Goal: Complete application form

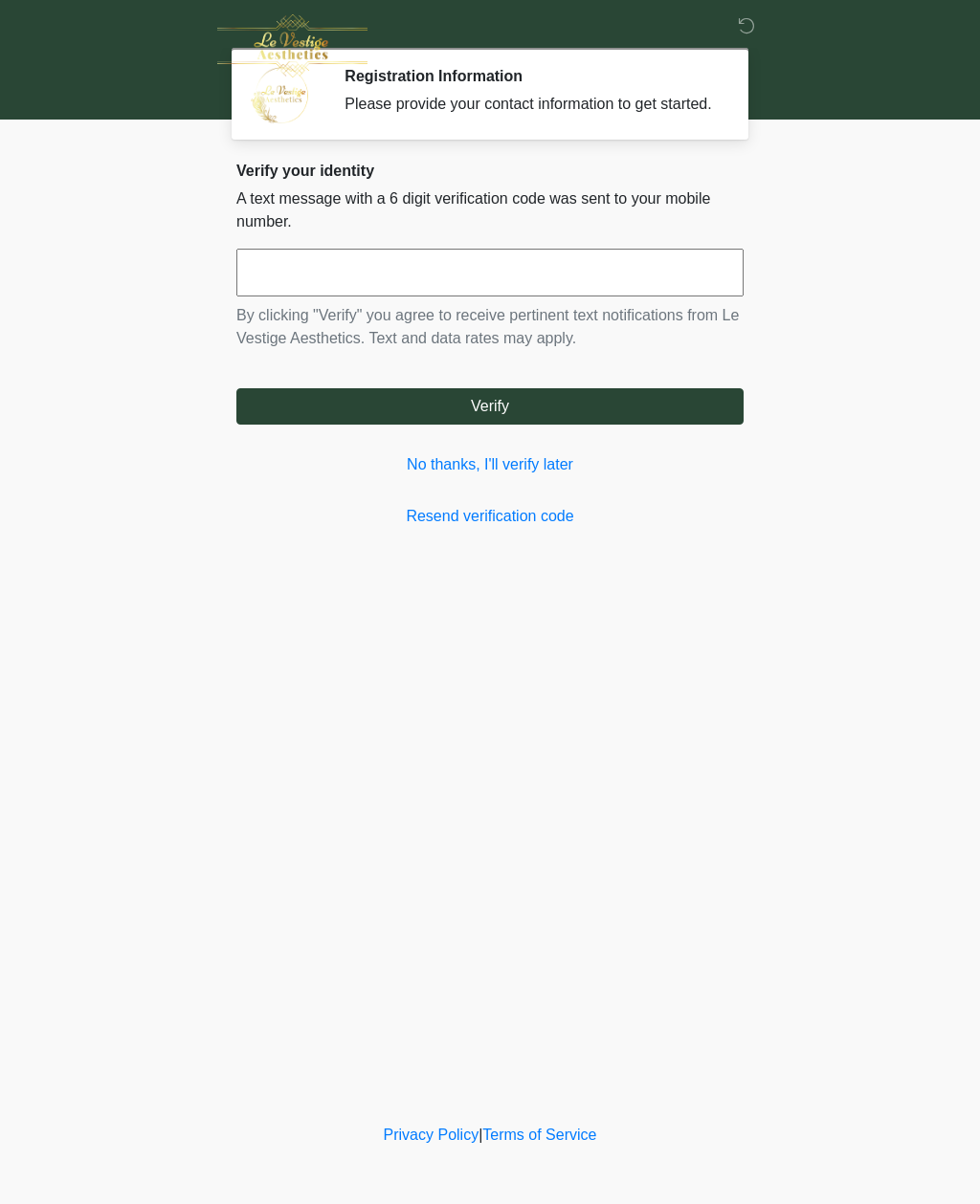
click at [524, 297] on input "text" at bounding box center [490, 272] width 507 height 47
type input "******"
click at [648, 421] on button "Verify" at bounding box center [490, 407] width 507 height 37
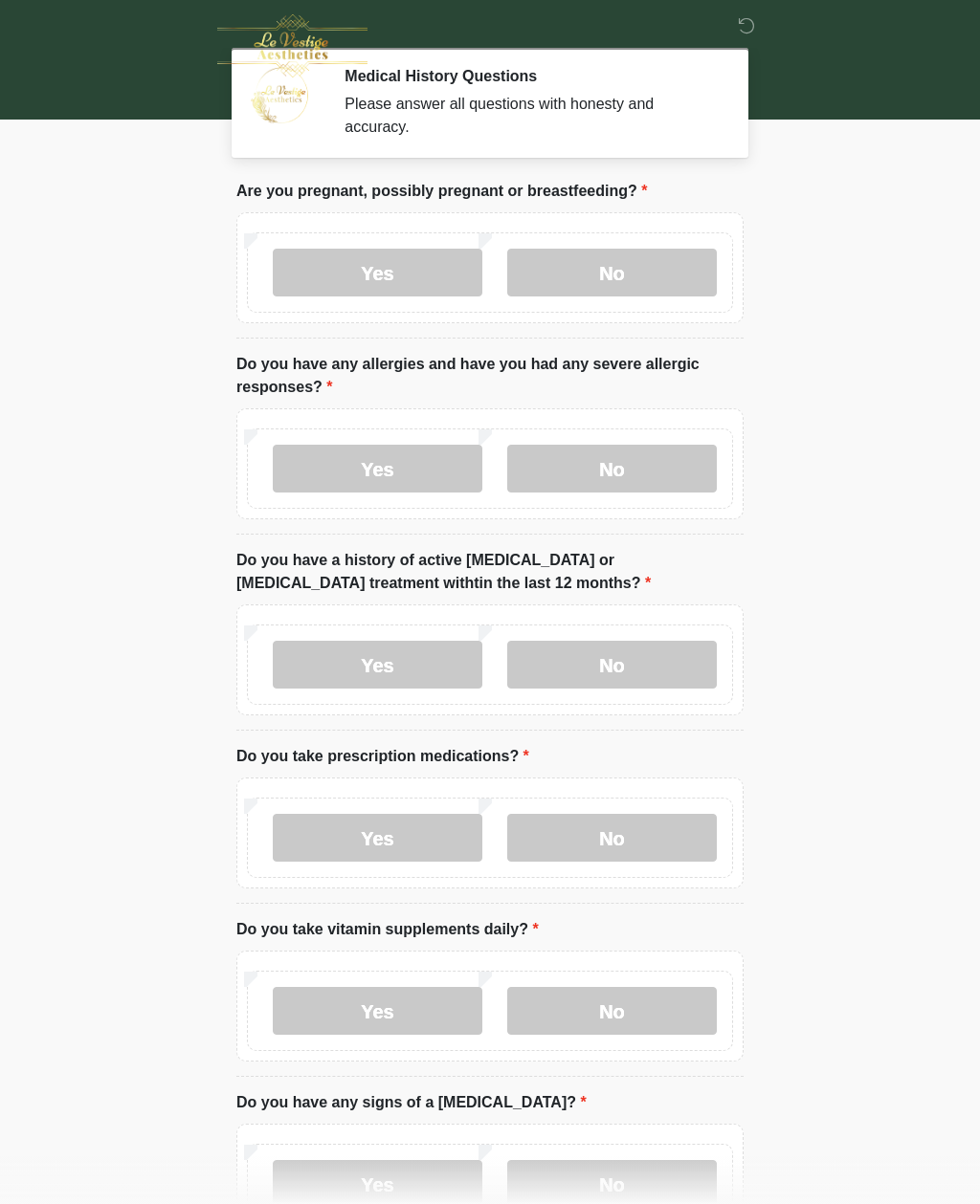
click at [639, 281] on label "No" at bounding box center [612, 272] width 210 height 47
click at [654, 459] on label "No" at bounding box center [612, 468] width 210 height 47
click at [647, 655] on label "No" at bounding box center [612, 664] width 210 height 47
click at [389, 826] on label "Yes" at bounding box center [377, 837] width 210 height 47
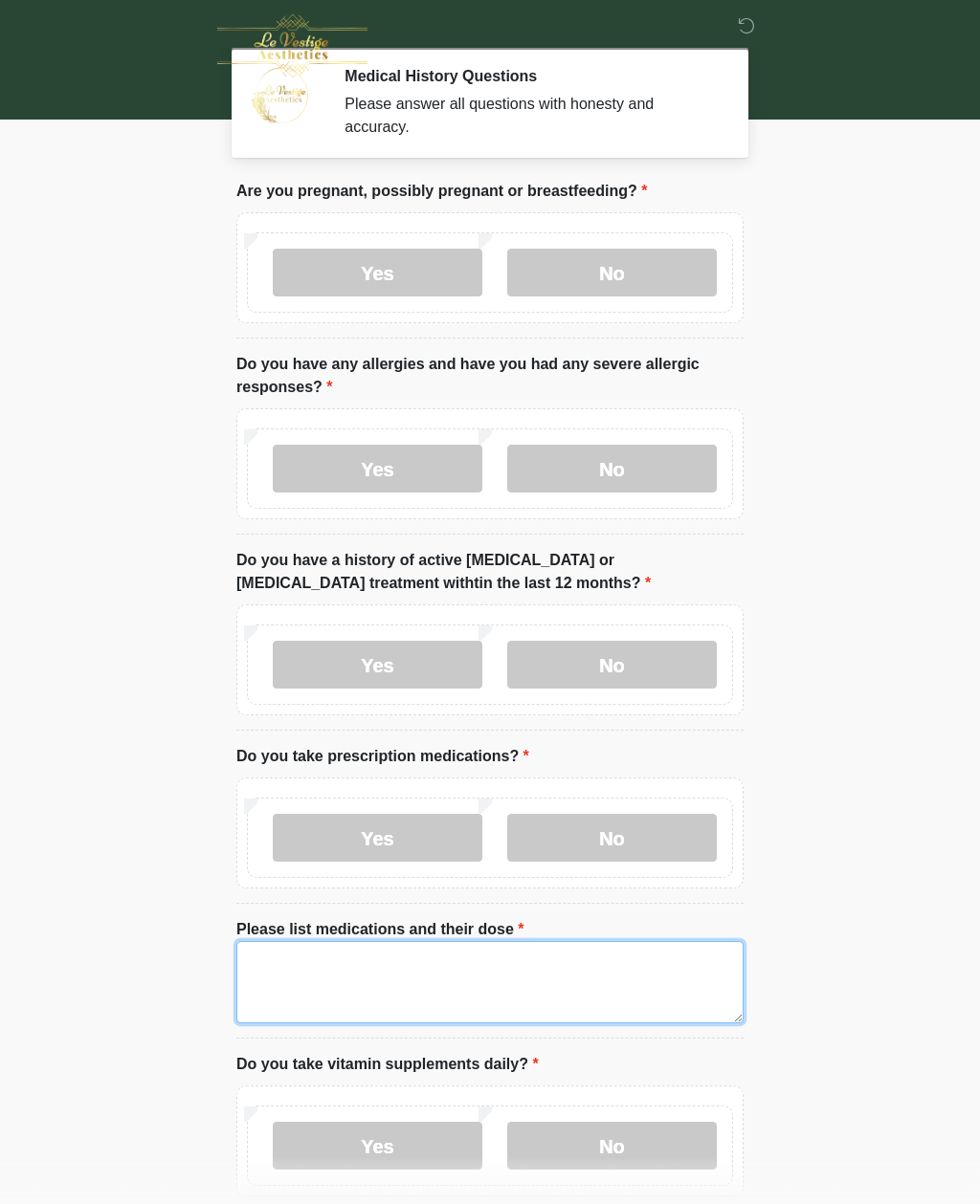
click at [303, 963] on textarea "Please list medications and their dose" at bounding box center [490, 982] width 507 height 82
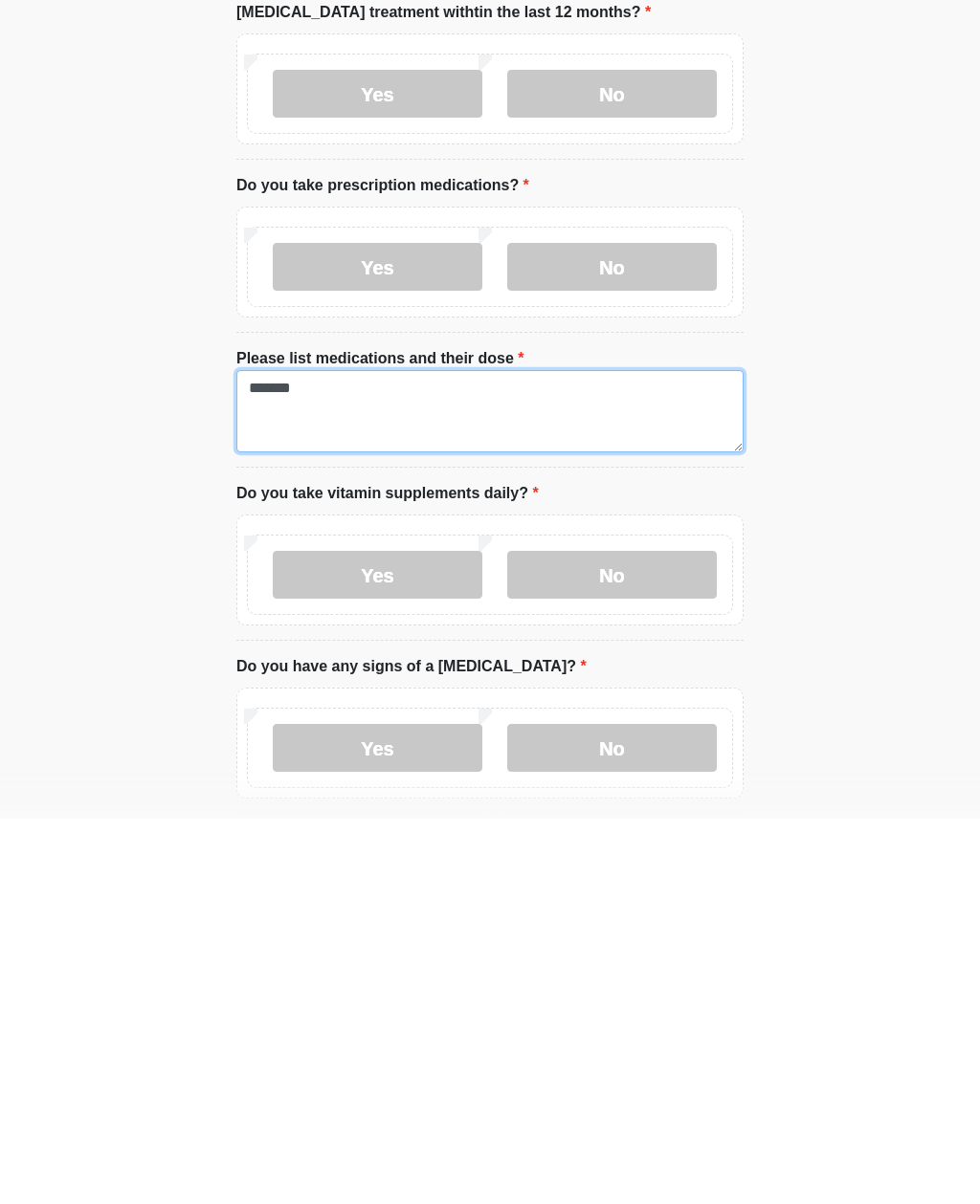
type textarea "*******"
click at [402, 936] on label "Yes" at bounding box center [377, 960] width 210 height 47
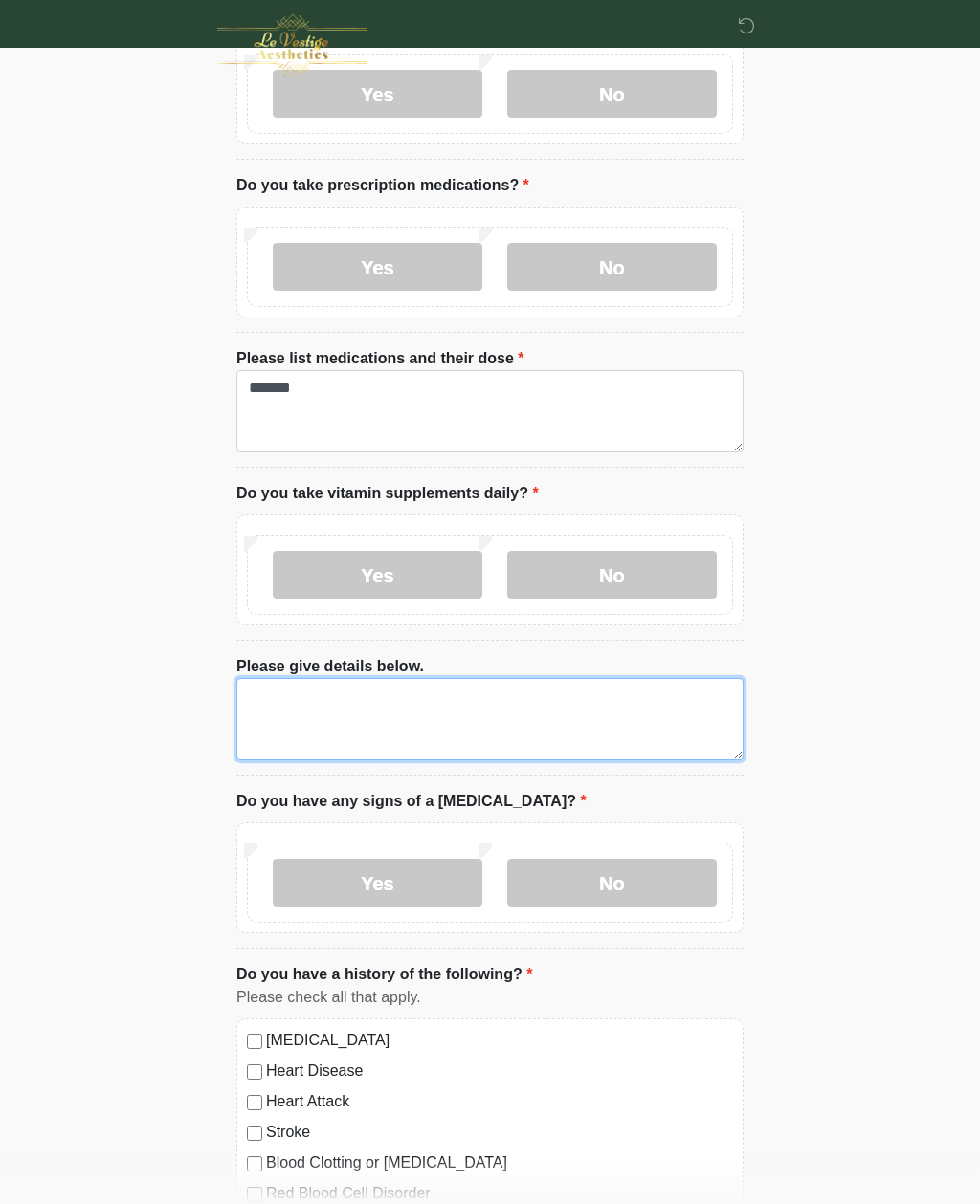
click at [361, 717] on textarea "Please give details below." at bounding box center [490, 719] width 507 height 82
type textarea "********"
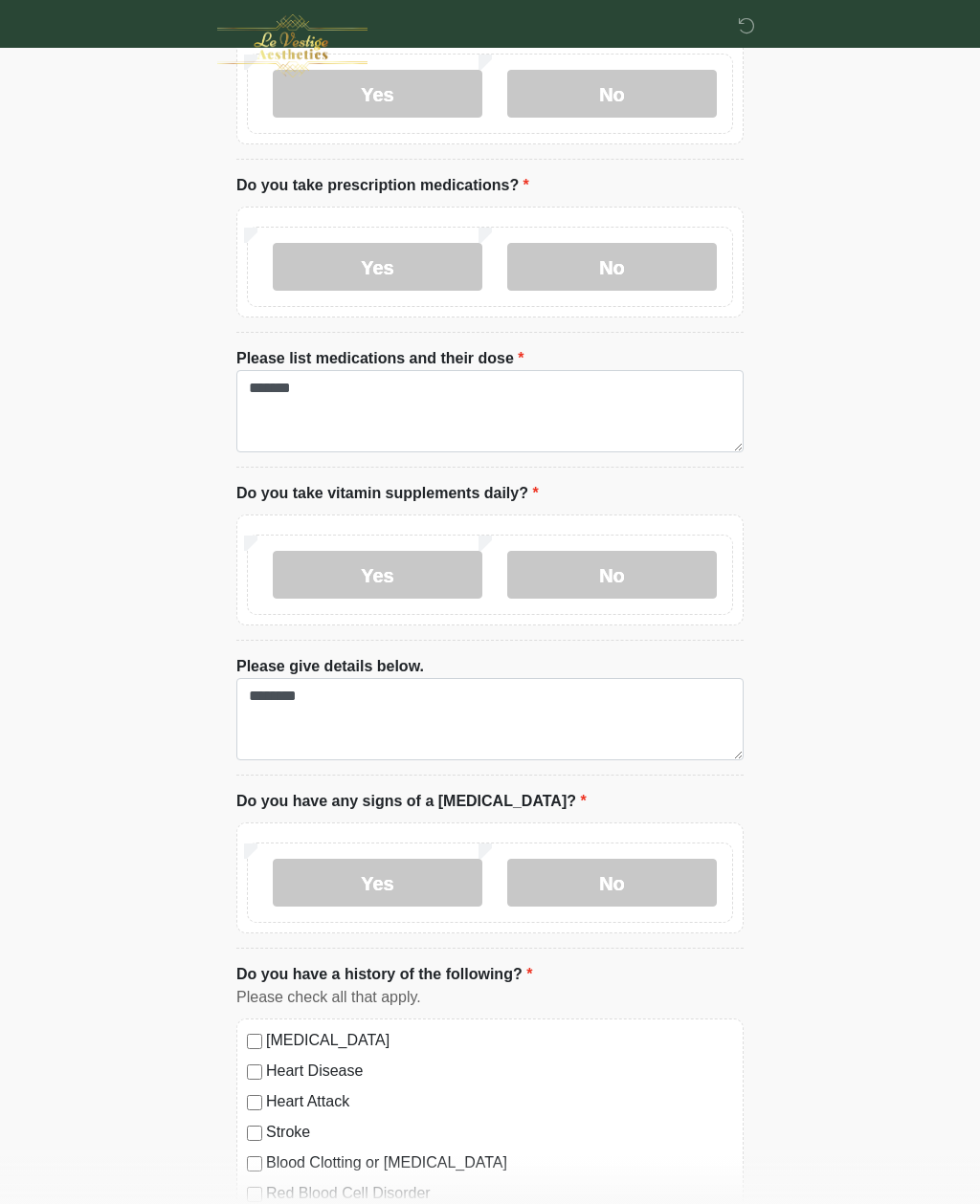
click at [864, 633] on html "‎ ‎ Medical History Questions Please answer all questions with honesty and accu…" at bounding box center [490, 31] width 980 height 1204
click at [634, 879] on label "No" at bounding box center [612, 882] width 210 height 47
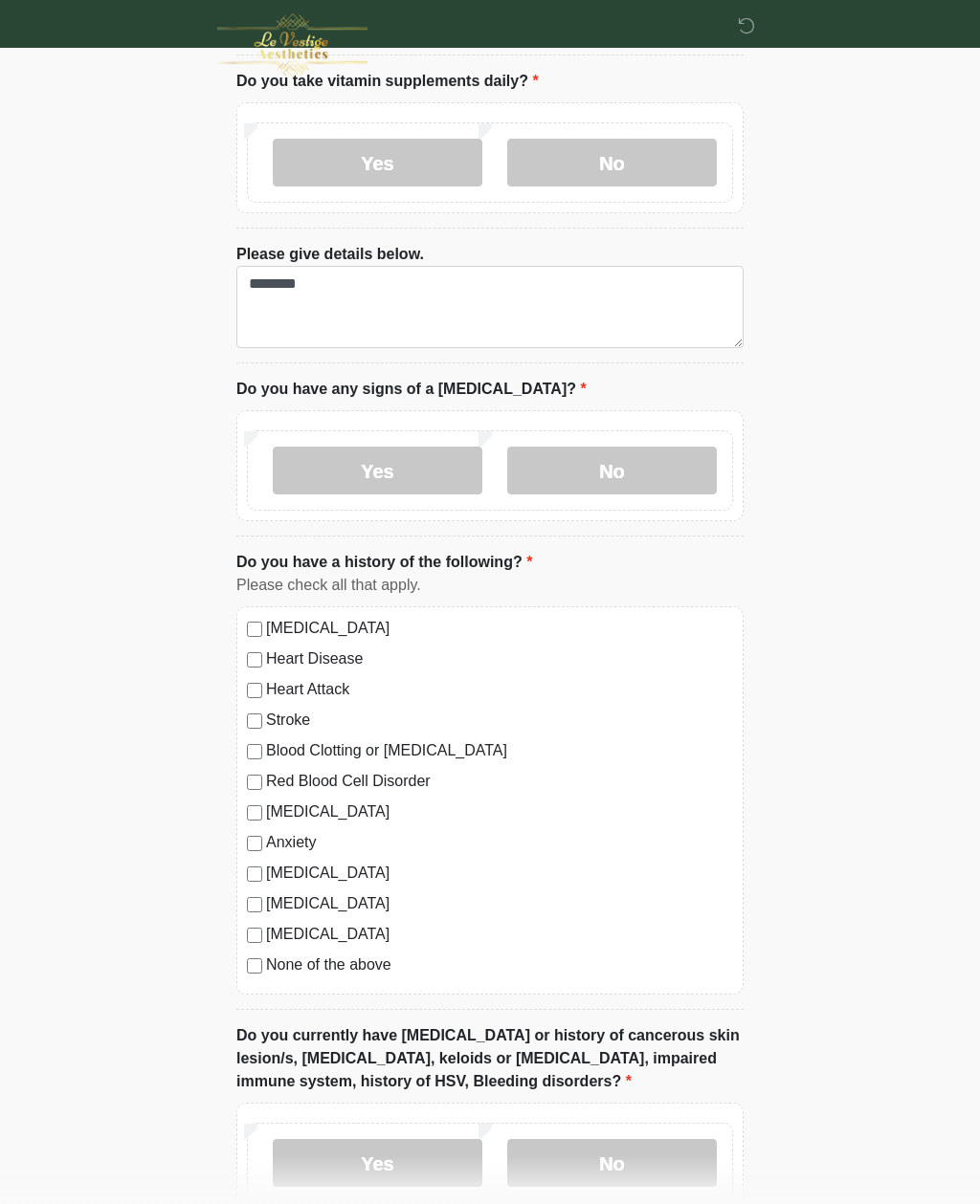
scroll to position [984, 0]
click at [267, 954] on label "None of the above" at bounding box center [499, 965] width 467 height 23
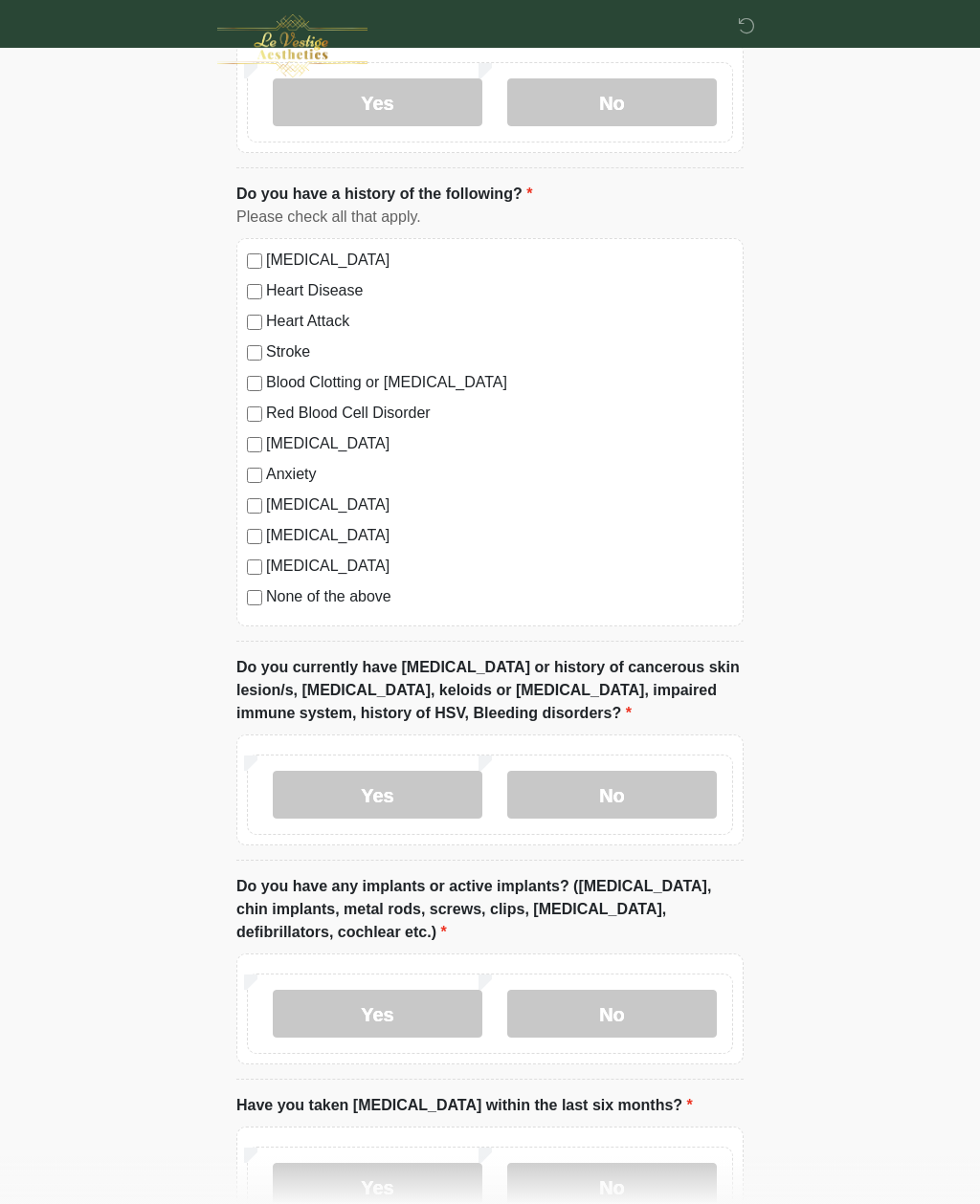
scroll to position [1356, 0]
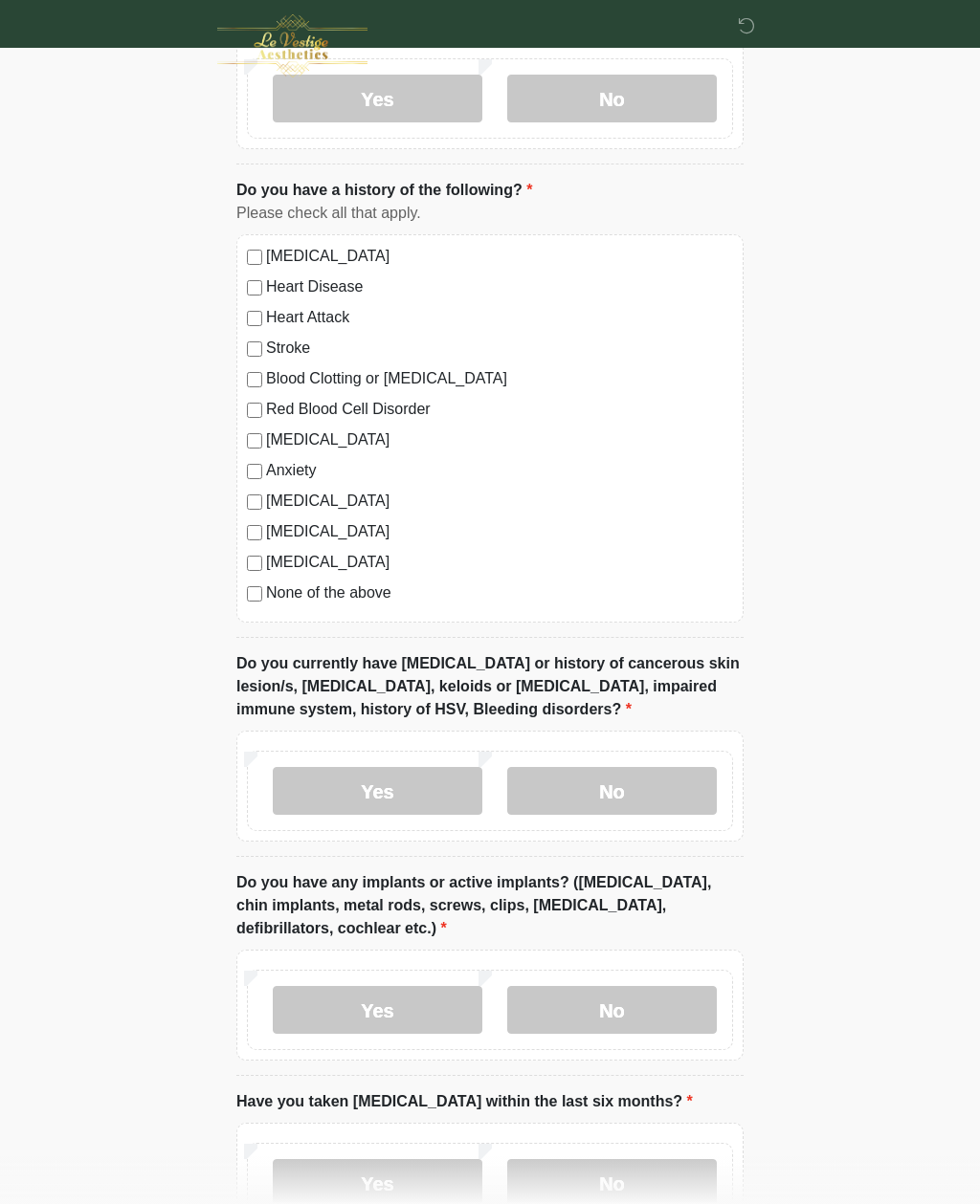
click at [591, 774] on label "No" at bounding box center [612, 790] width 210 height 47
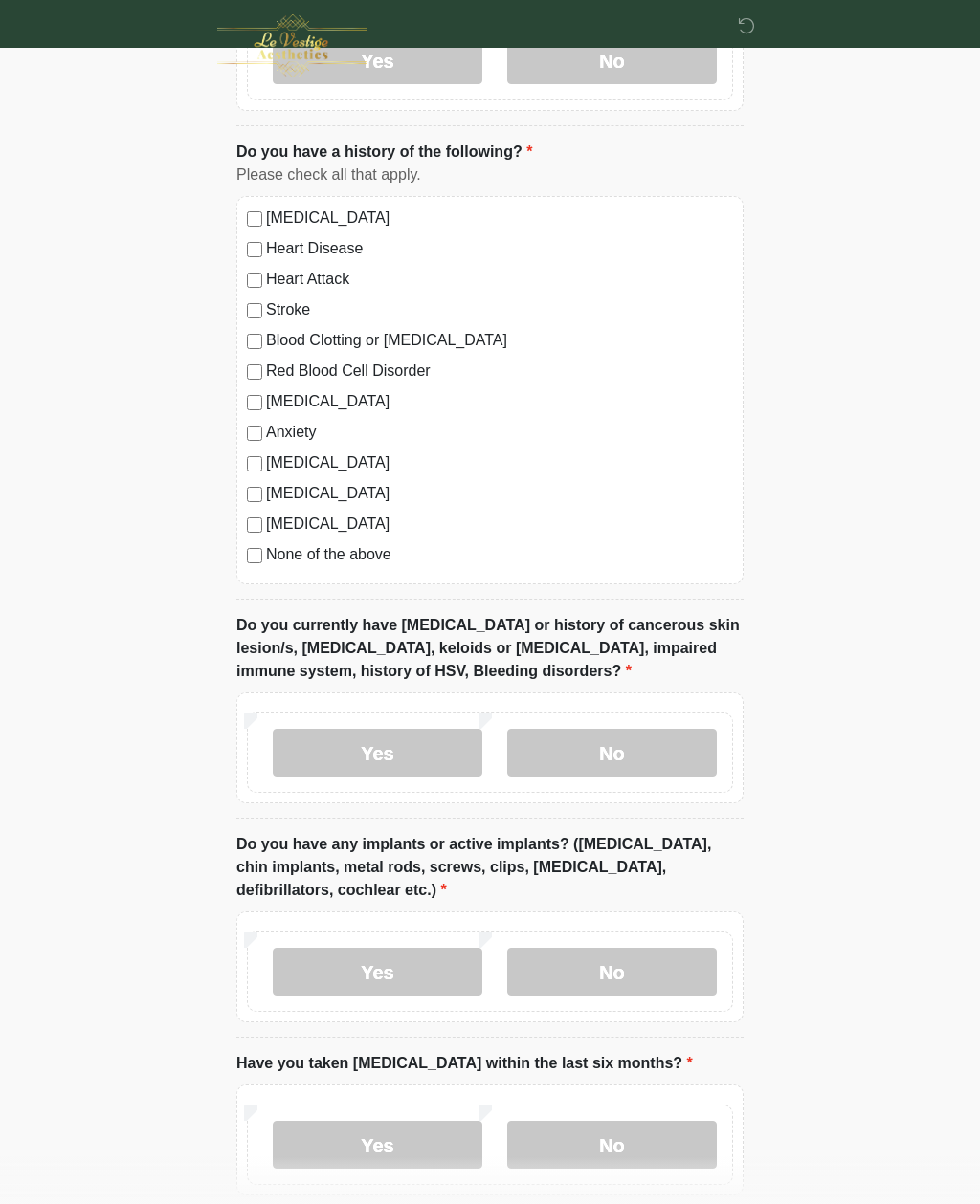
scroll to position [1486, 0]
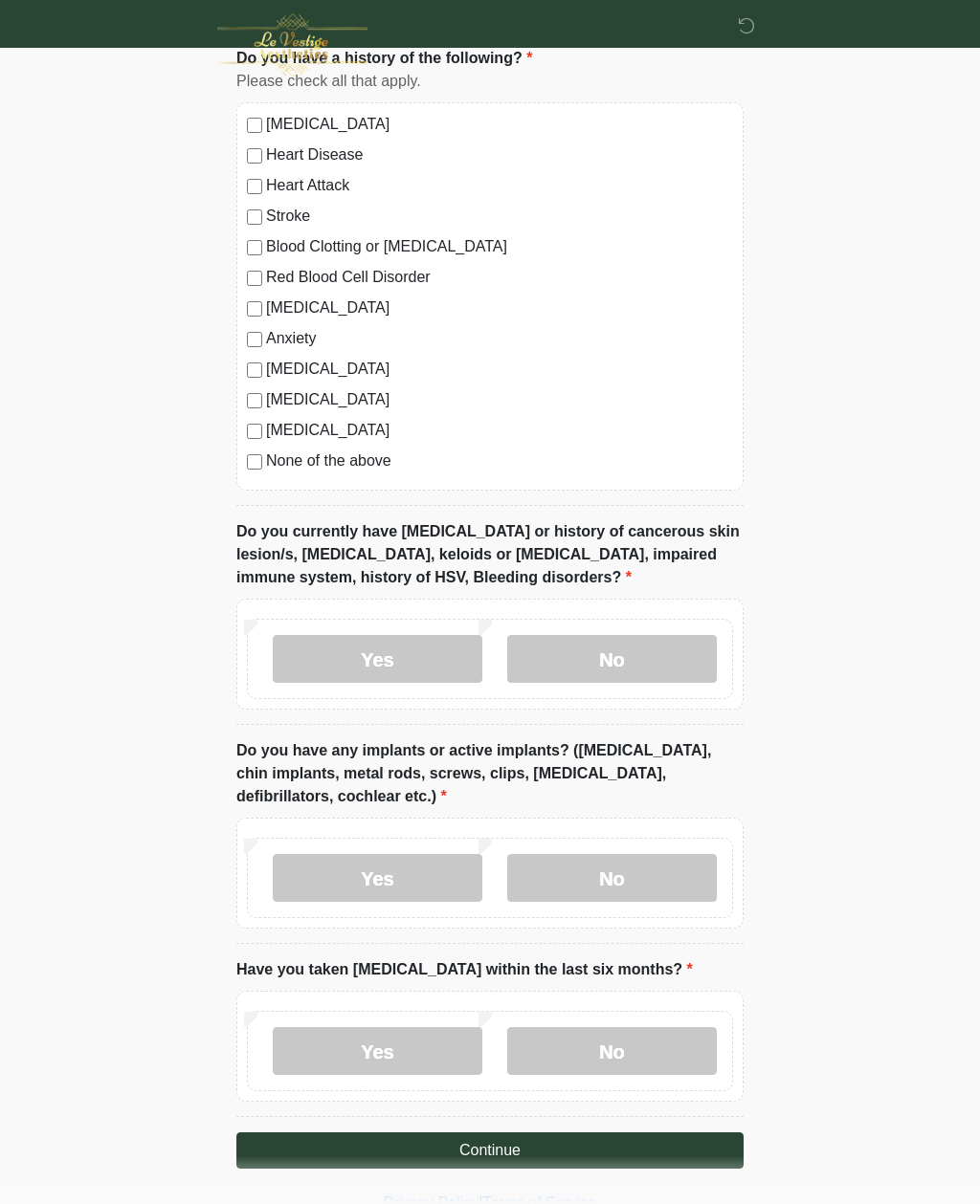
click at [631, 855] on label "No" at bounding box center [612, 878] width 210 height 47
click at [628, 1036] on label "No" at bounding box center [612, 1051] width 210 height 47
click at [660, 1146] on button "Continue" at bounding box center [490, 1152] width 507 height 37
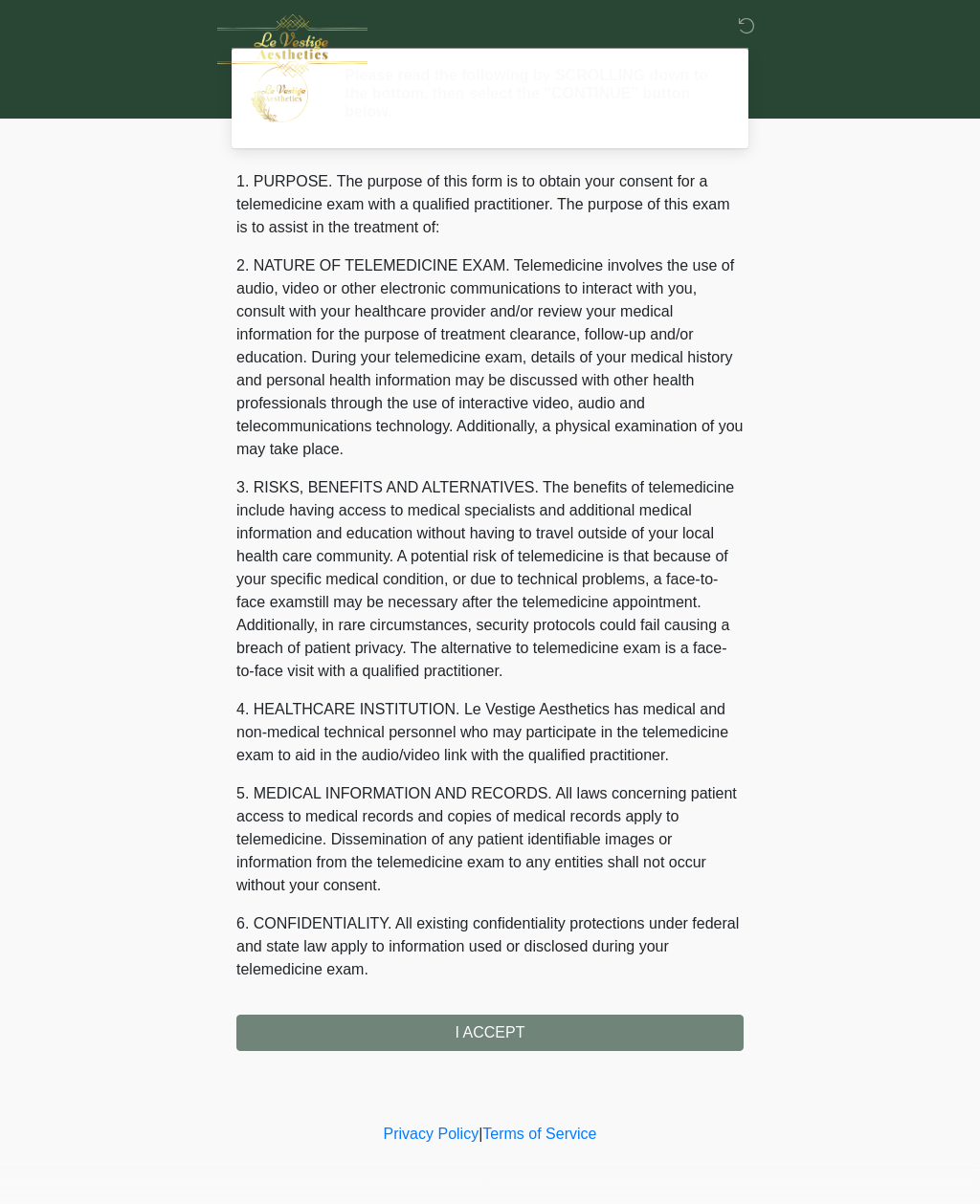
scroll to position [0, 0]
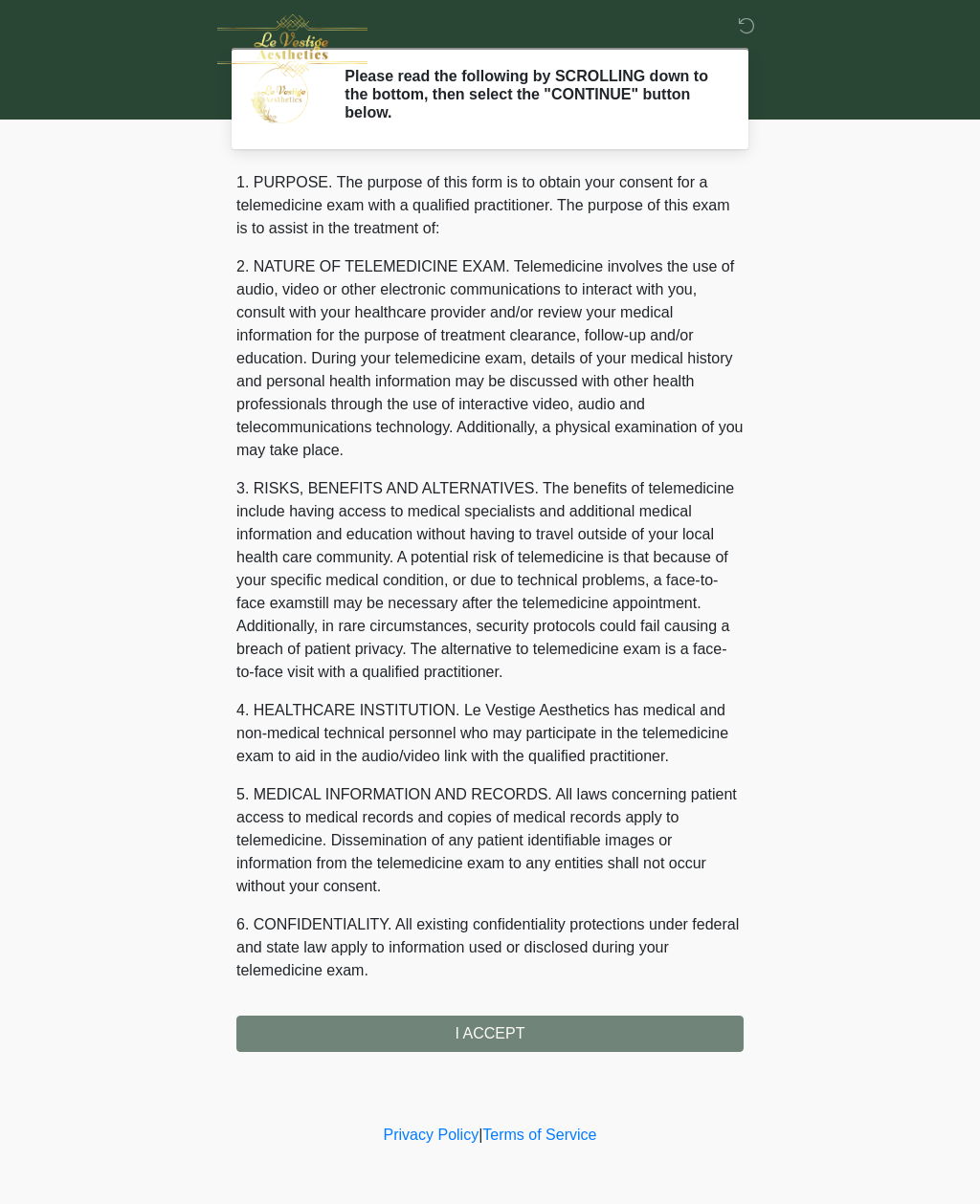
click at [568, 1027] on div "1. PURPOSE. The purpose of this form is to obtain your consent for a telemedici…" at bounding box center [490, 612] width 507 height 881
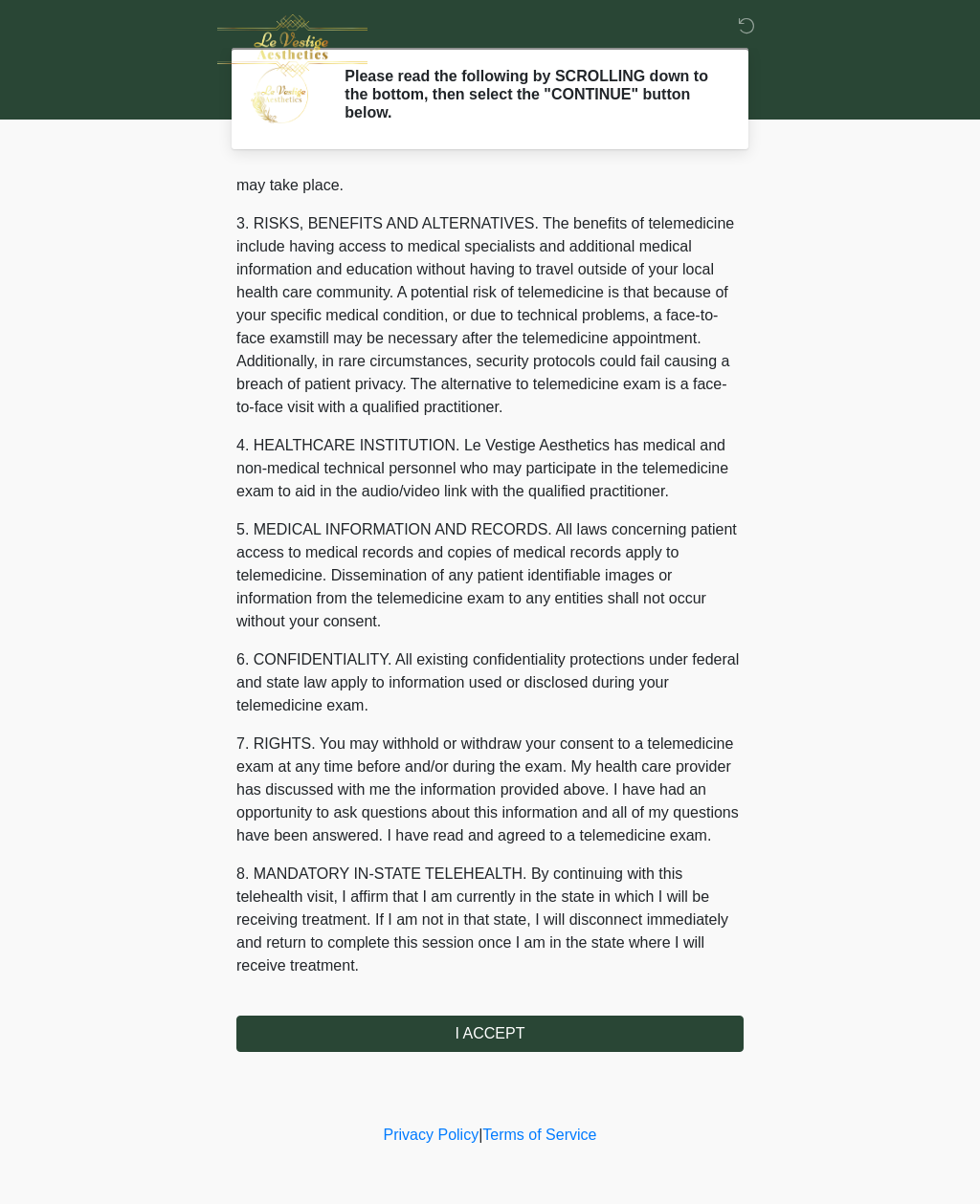
scroll to position [333, 0]
click at [492, 1037] on button "I ACCEPT" at bounding box center [490, 1034] width 507 height 37
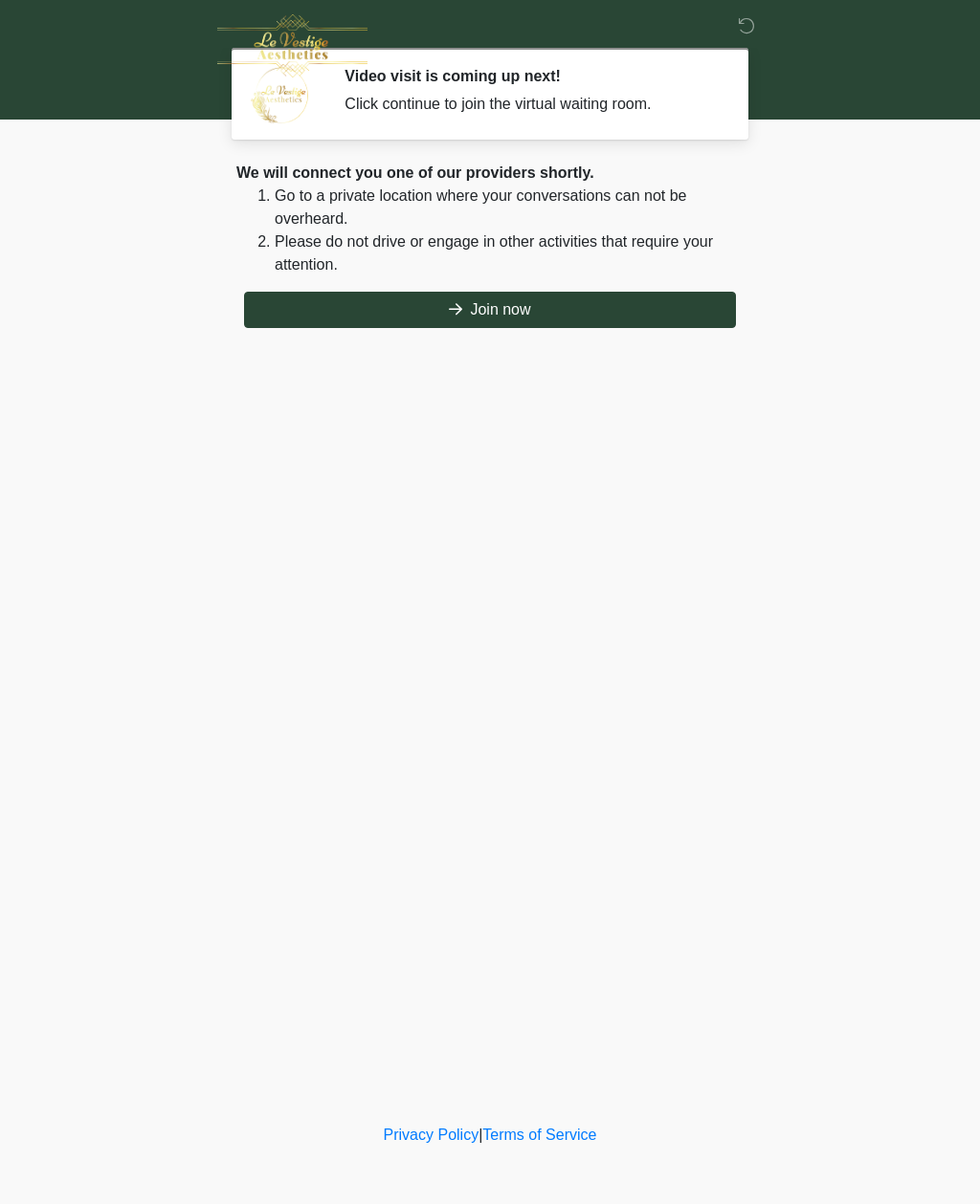
click at [495, 322] on button "Join now" at bounding box center [489, 310] width 492 height 37
